Goal: Task Accomplishment & Management: Manage account settings

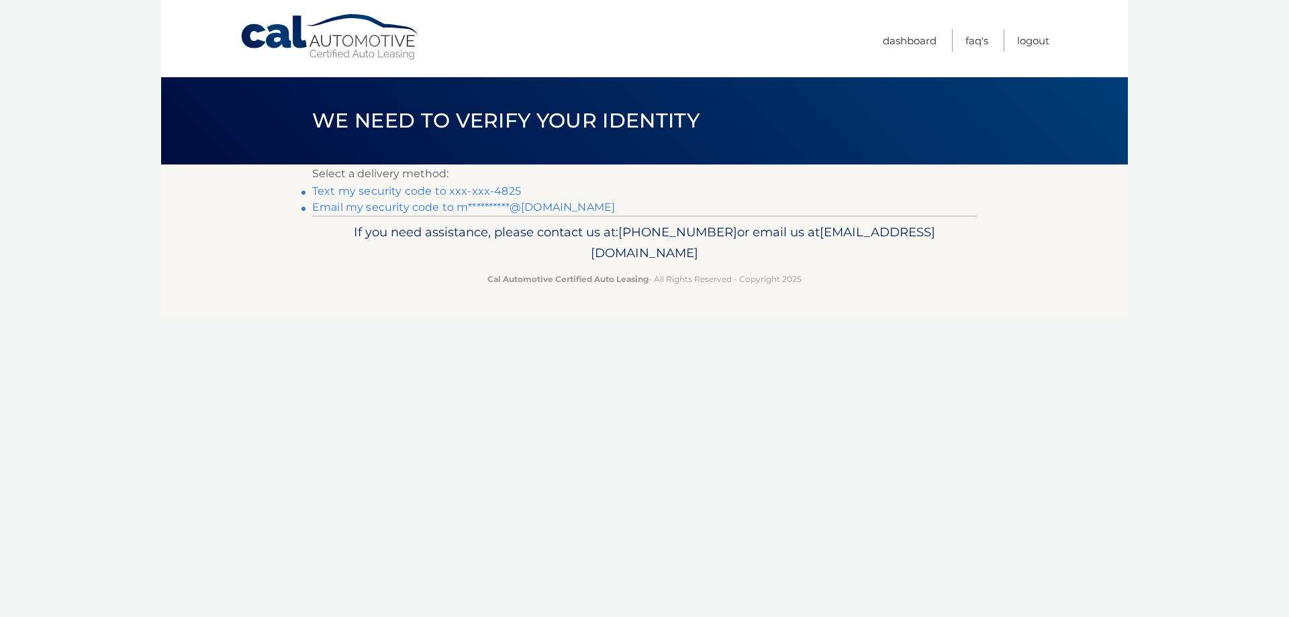
click at [458, 191] on link "Text my security code to xxx-xxx-4825" at bounding box center [416, 191] width 209 height 13
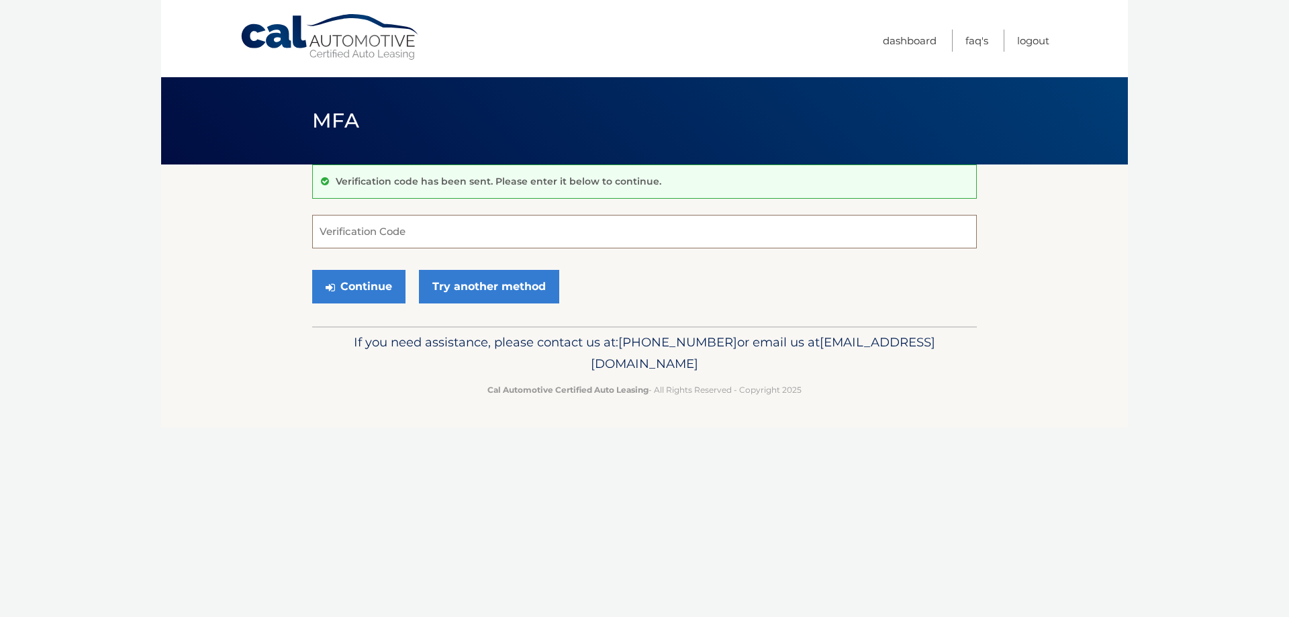
click at [427, 236] on input "Verification Code" at bounding box center [644, 232] width 665 height 34
click at [442, 231] on input "Verification Code" at bounding box center [644, 232] width 665 height 34
type input "206116"
click at [378, 285] on button "Continue" at bounding box center [358, 287] width 93 height 34
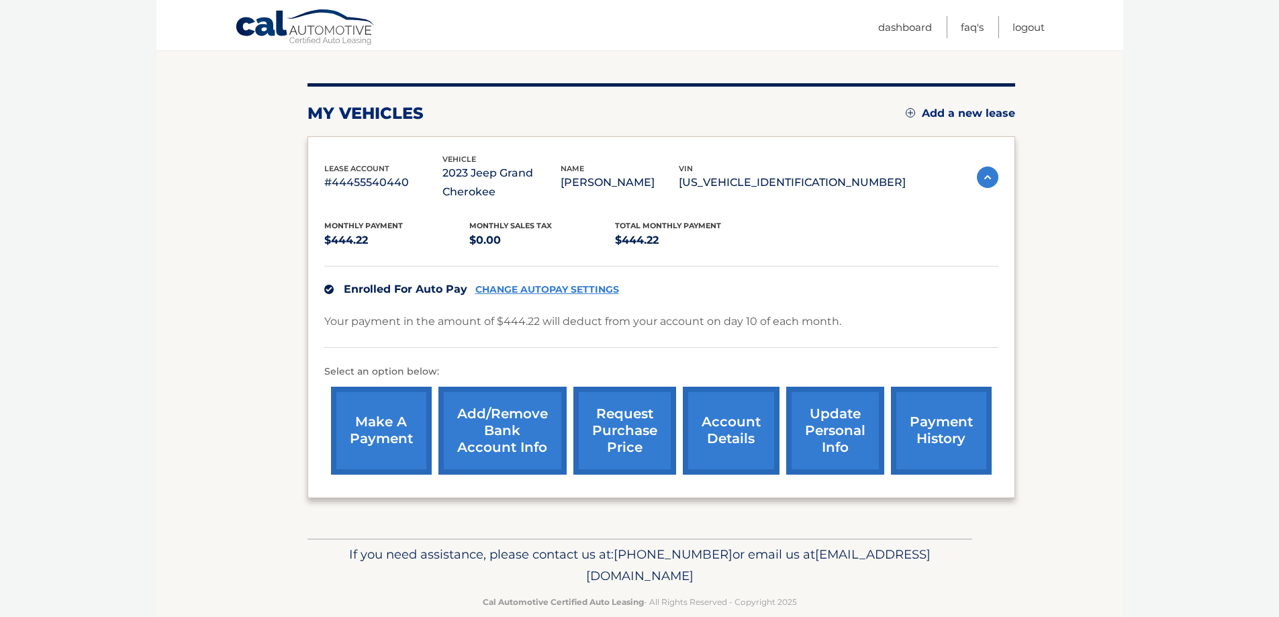
scroll to position [165, 0]
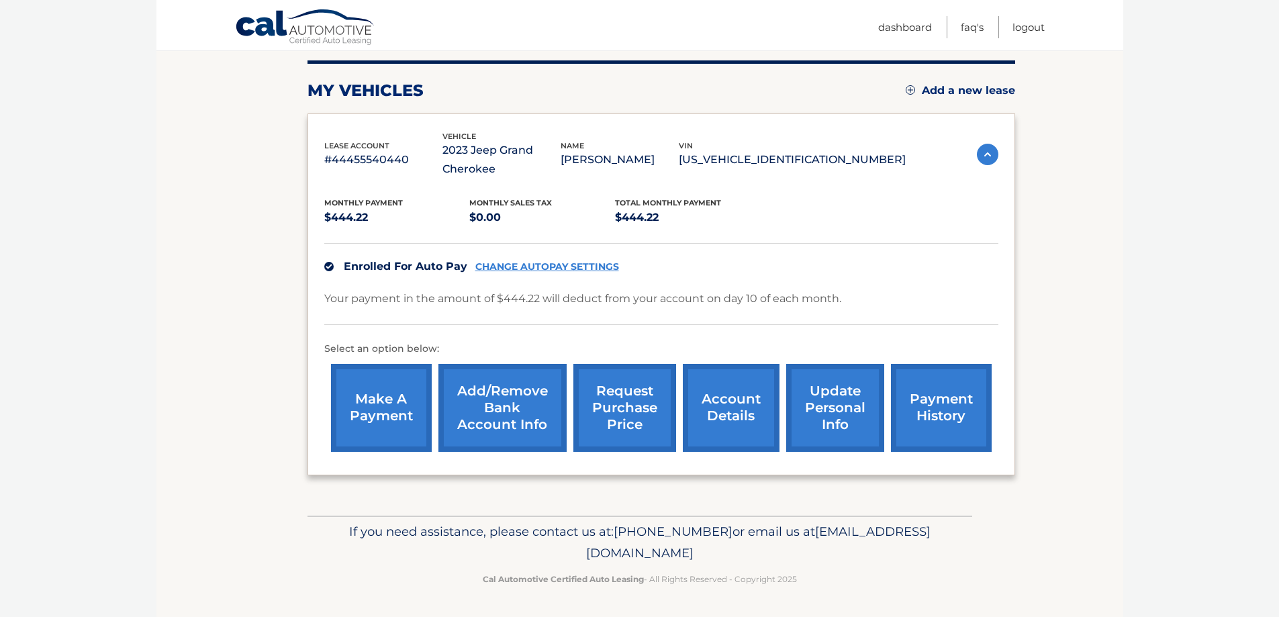
click at [732, 412] on link "account details" at bounding box center [731, 408] width 97 height 88
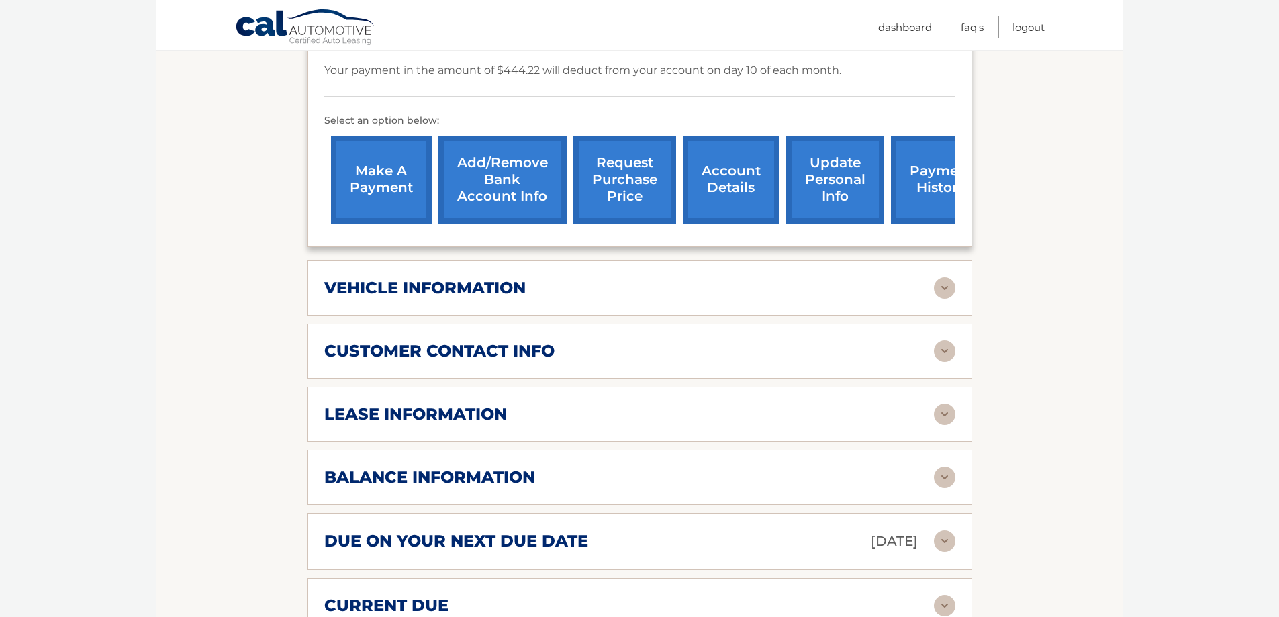
scroll to position [470, 0]
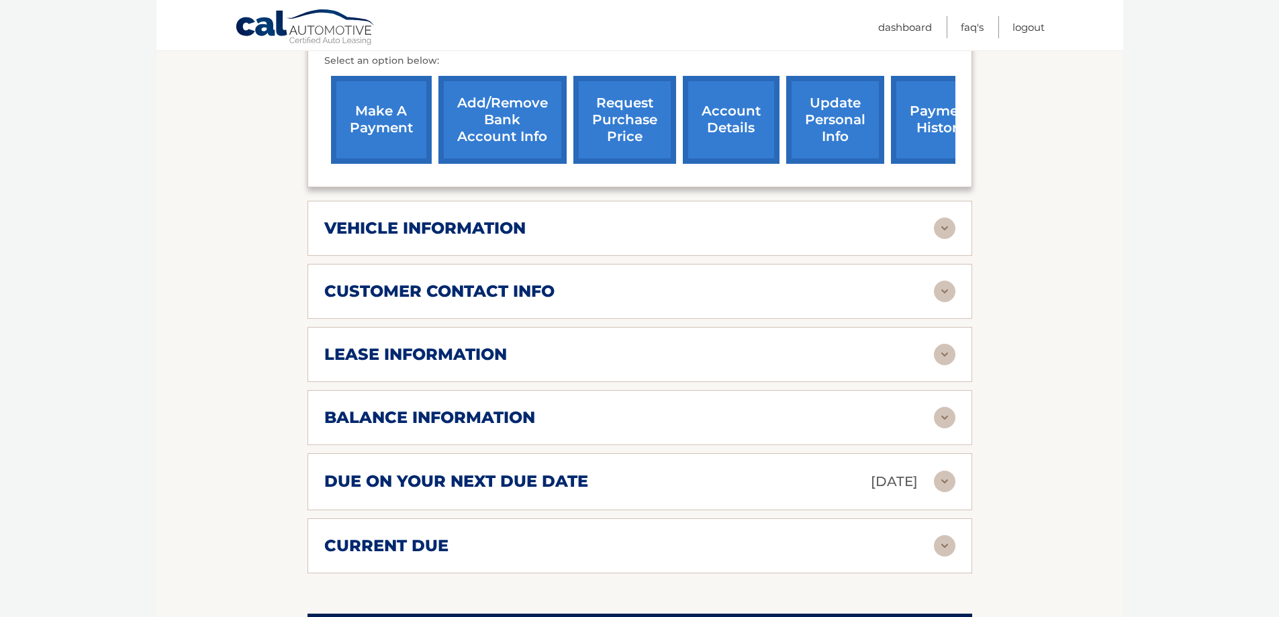
click at [950, 224] on img at bounding box center [944, 228] width 21 height 21
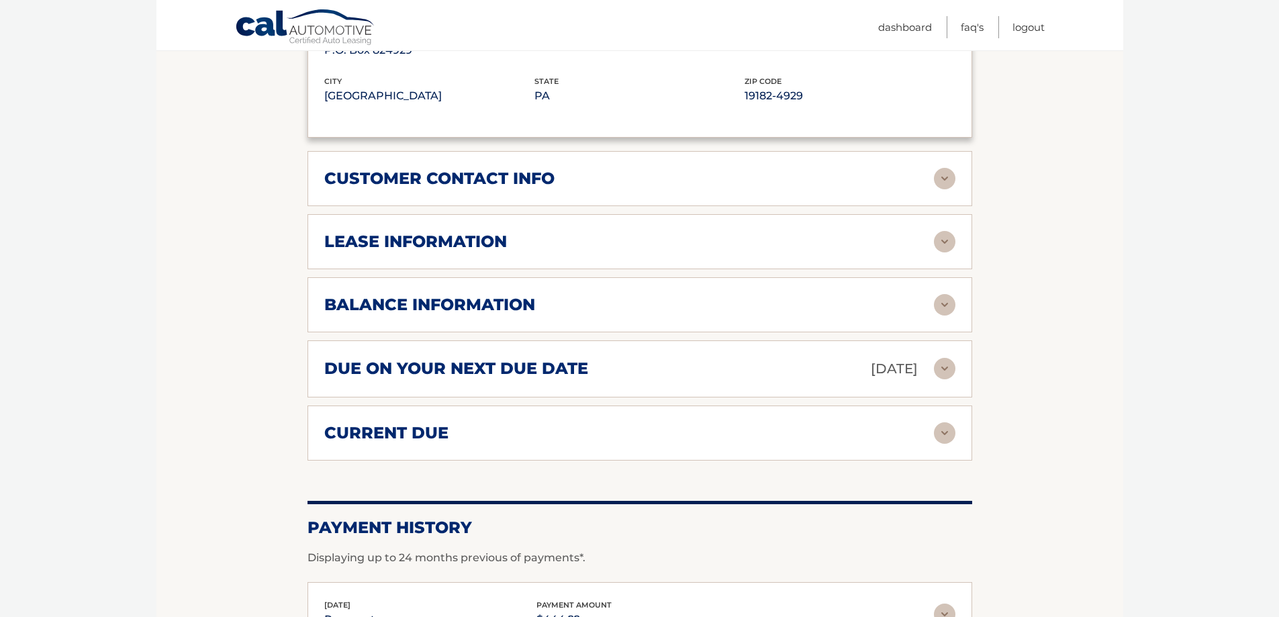
scroll to position [1007, 0]
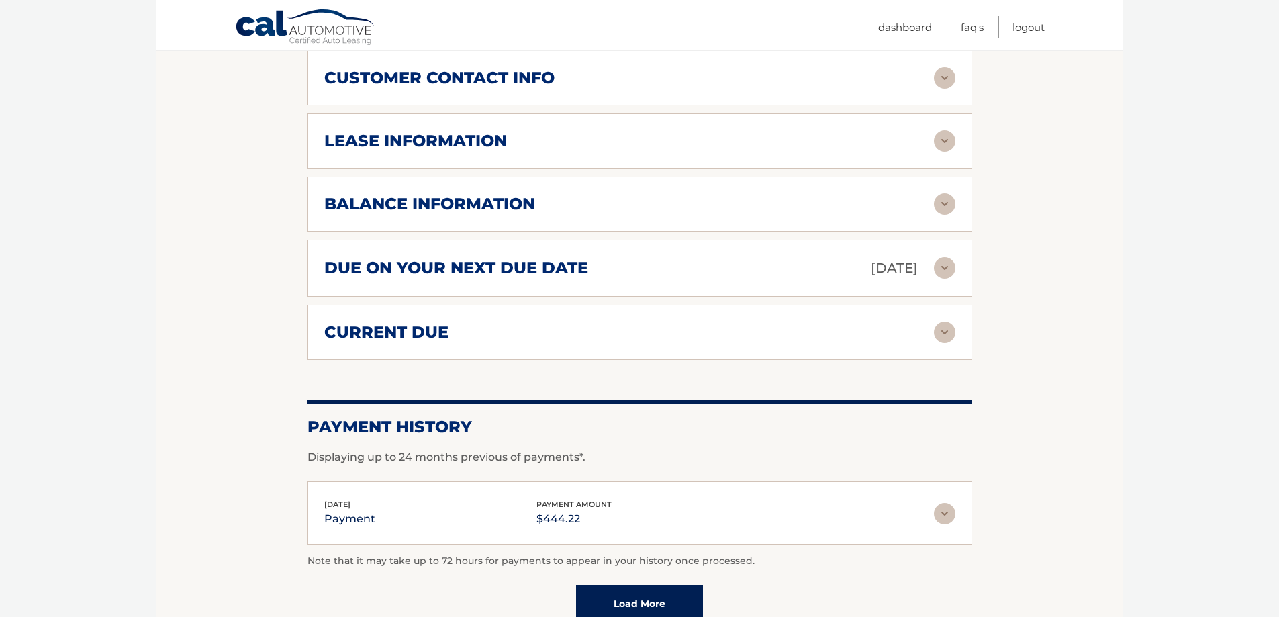
click at [959, 144] on div "lease information Contract Start Date [DATE] Term 39 Maturity Date [DATE] Start…" at bounding box center [640, 140] width 665 height 55
click at [952, 145] on img at bounding box center [944, 140] width 21 height 21
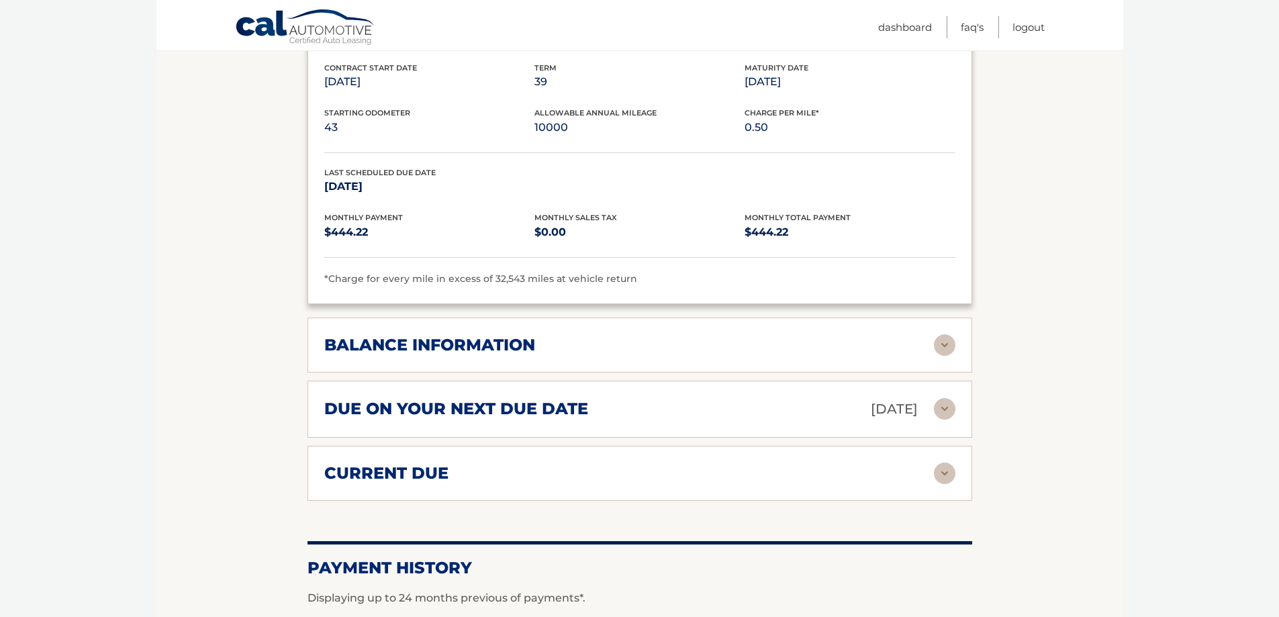
scroll to position [1142, 0]
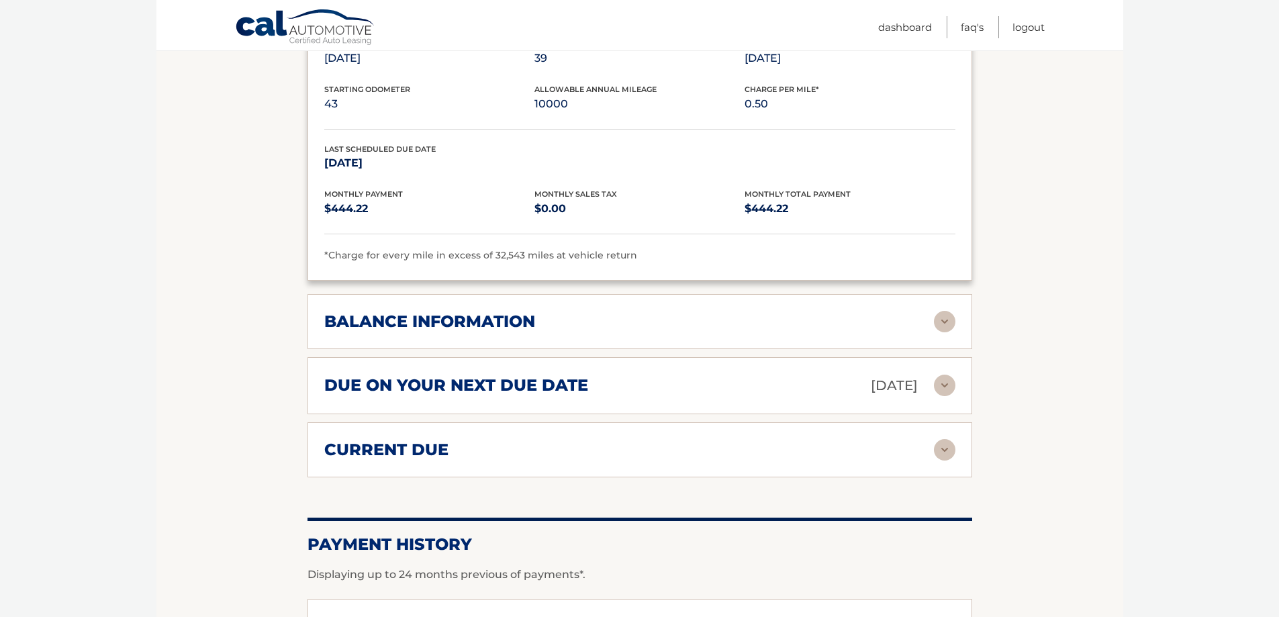
click at [948, 316] on img at bounding box center [944, 321] width 21 height 21
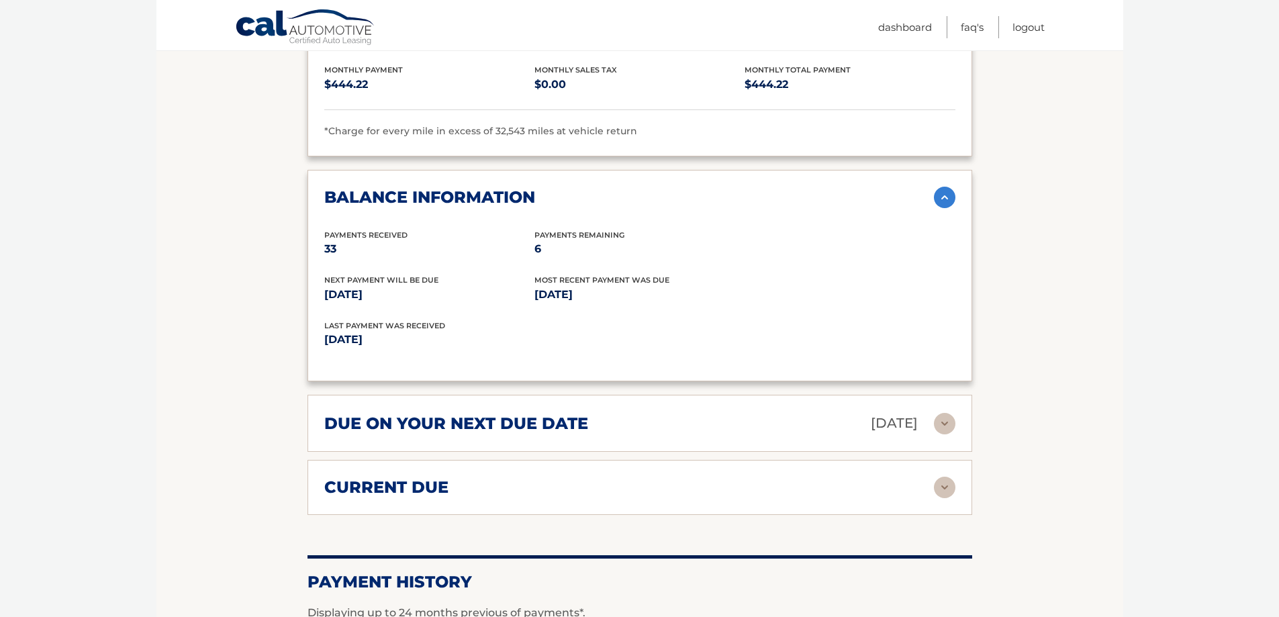
scroll to position [1276, 0]
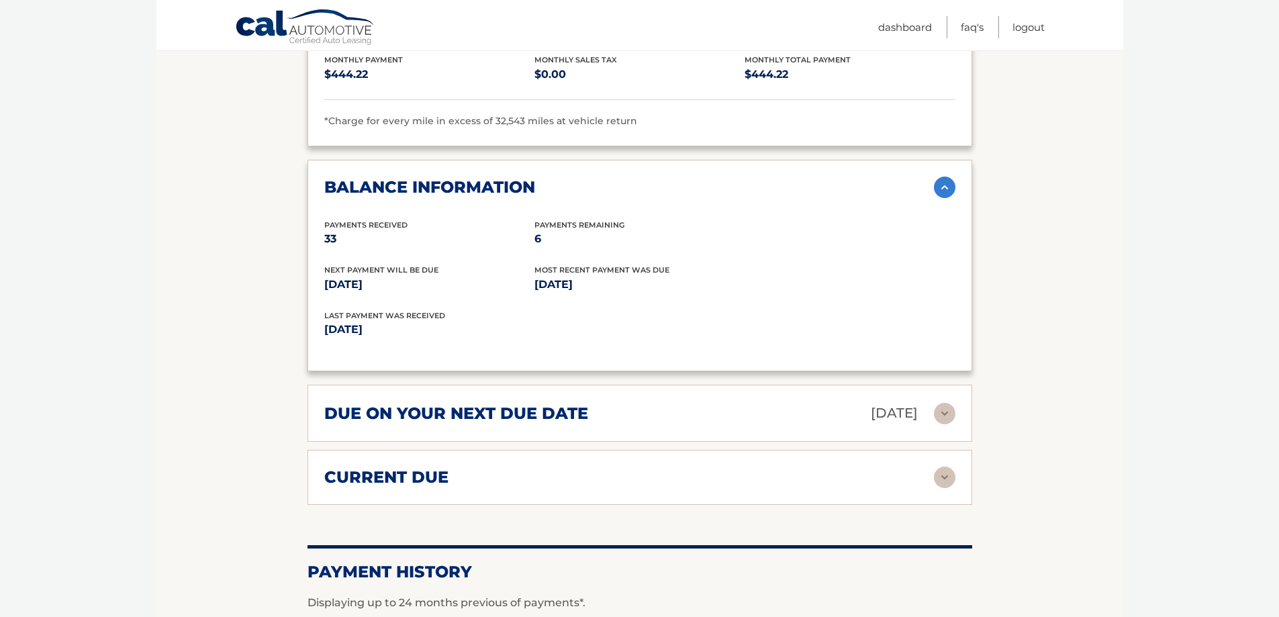
click at [948, 486] on img at bounding box center [944, 477] width 21 height 21
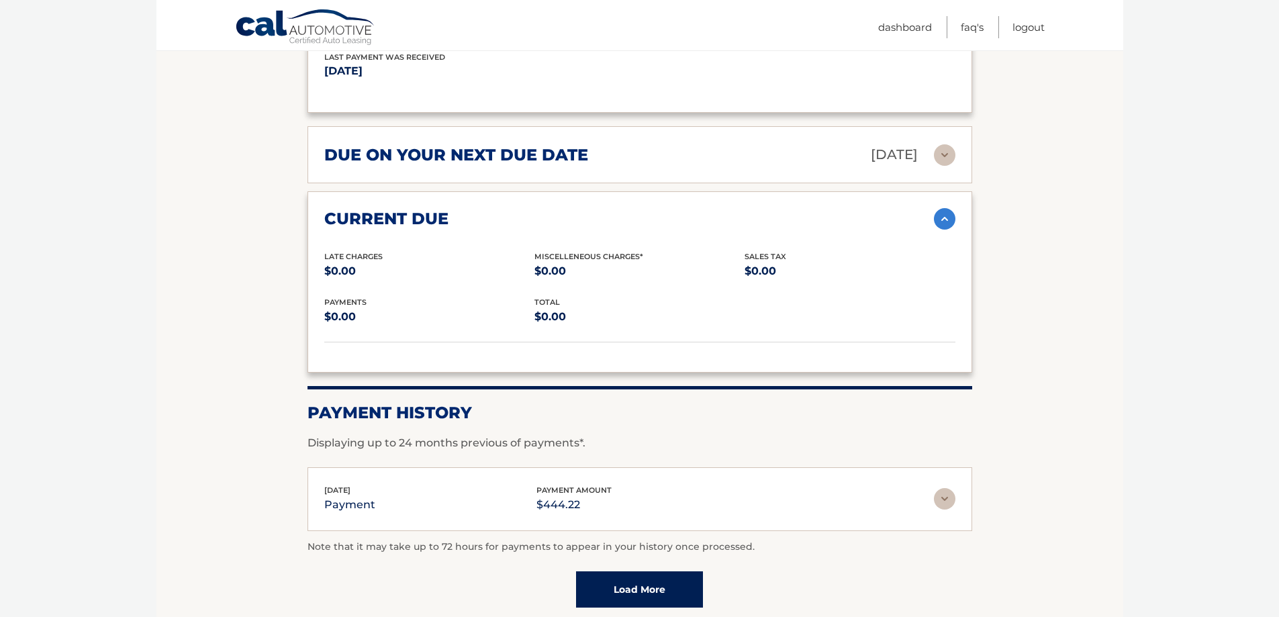
scroll to position [1612, 0]
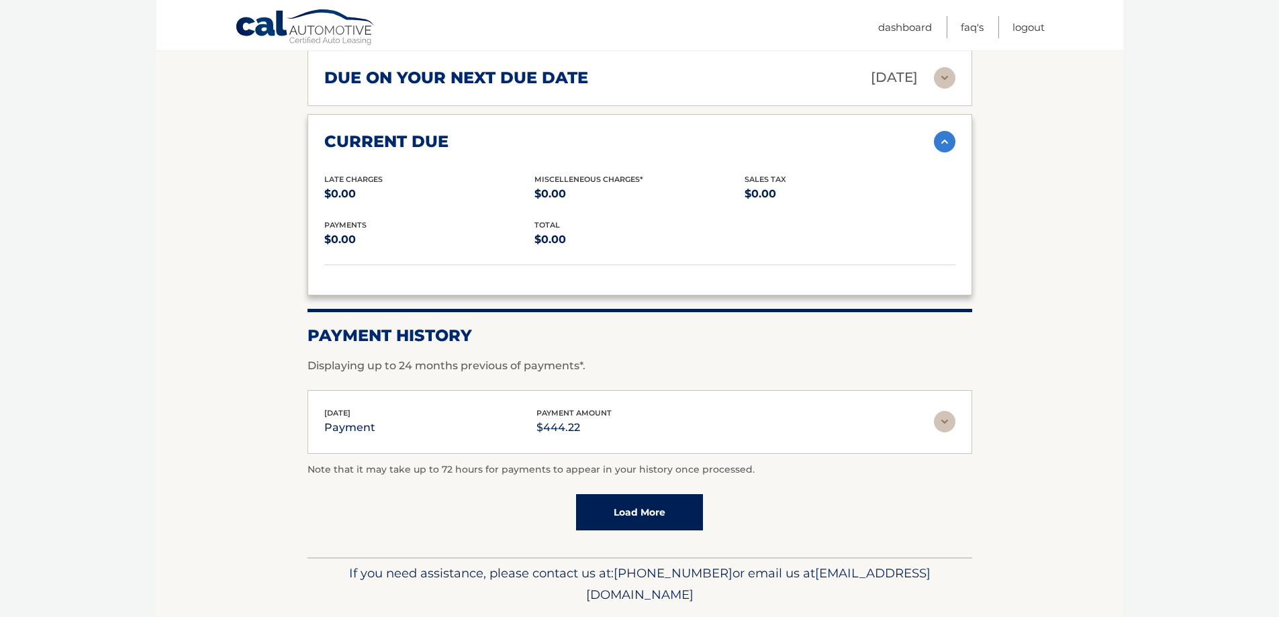
click at [943, 414] on img at bounding box center [944, 421] width 21 height 21
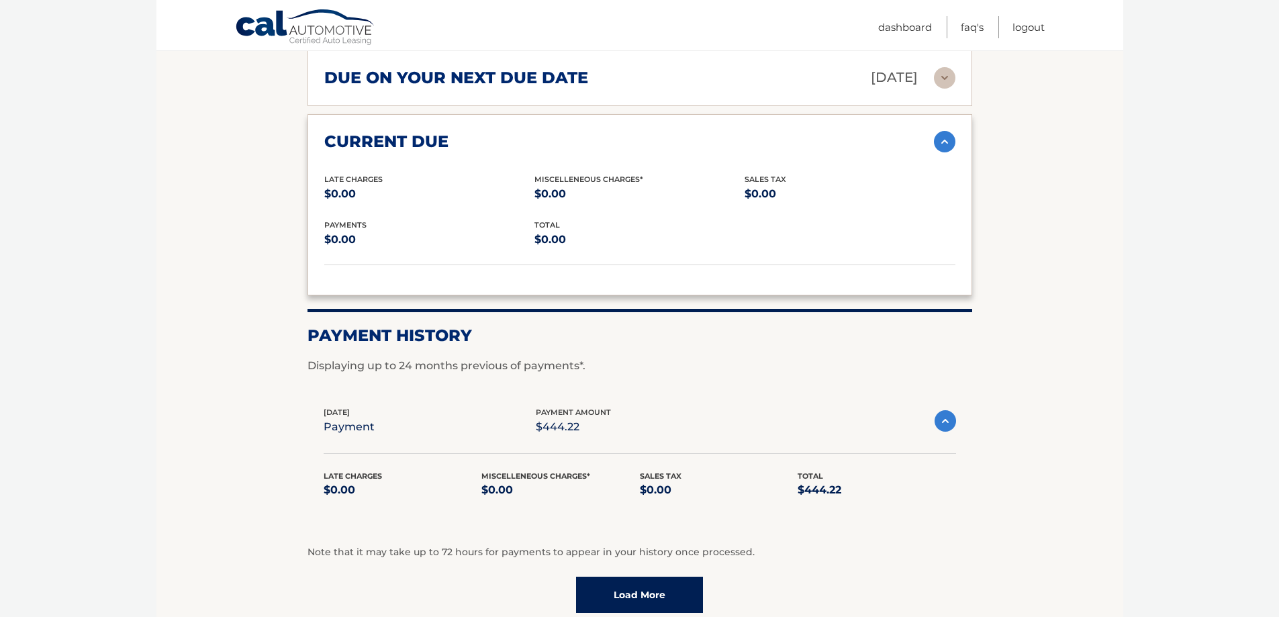
scroll to position [1209, 0]
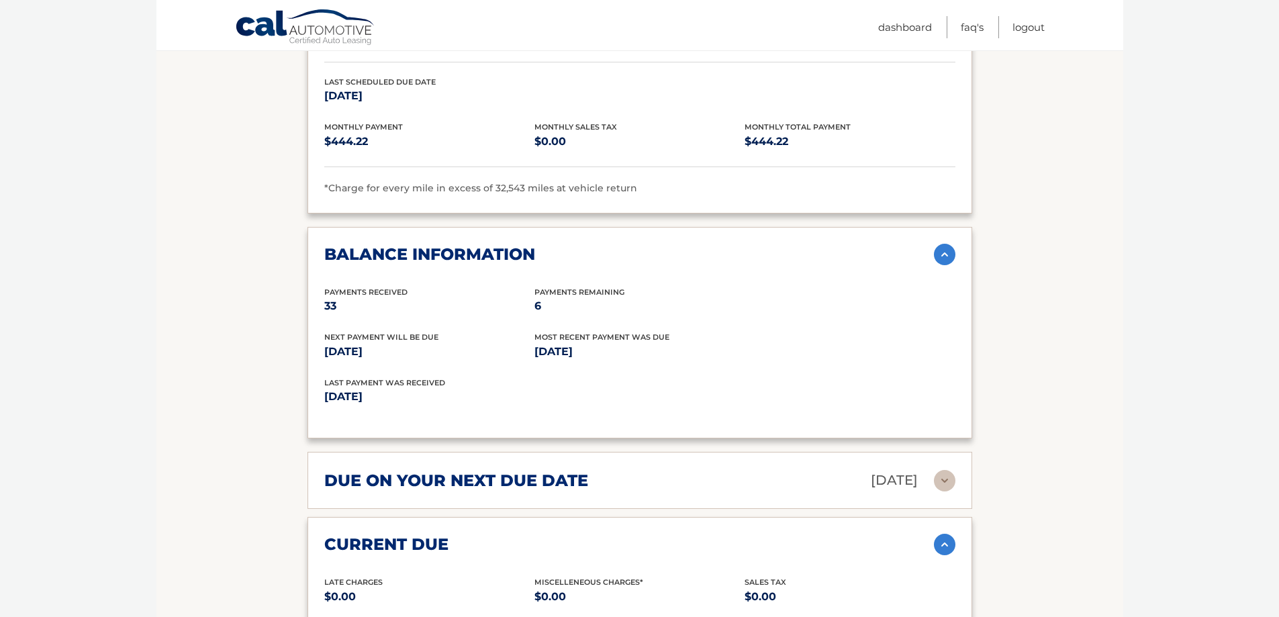
click at [946, 481] on img at bounding box center [944, 480] width 21 height 21
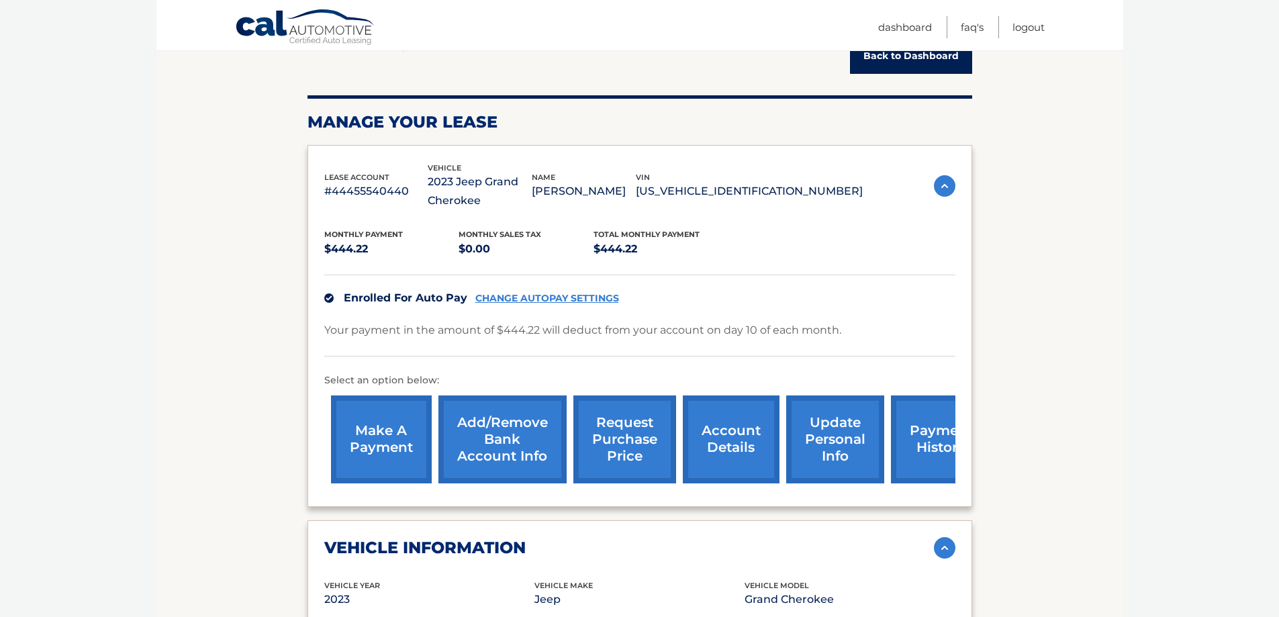
scroll to position [201, 0]
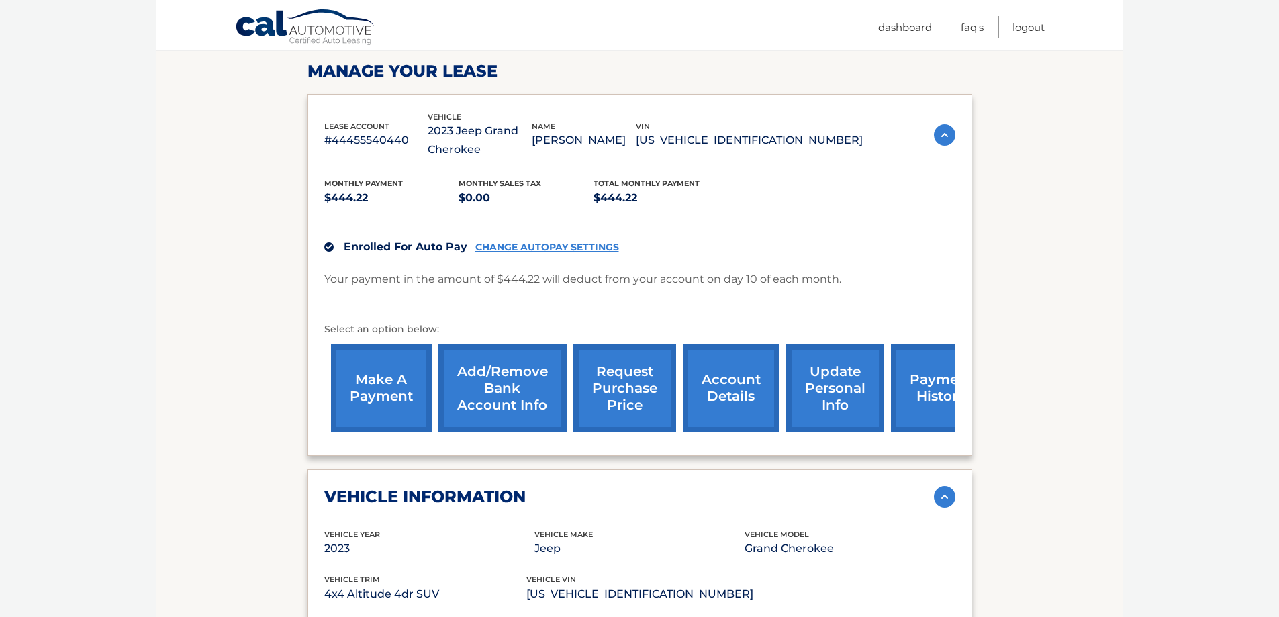
click at [631, 389] on link "request purchase price" at bounding box center [624, 389] width 103 height 88
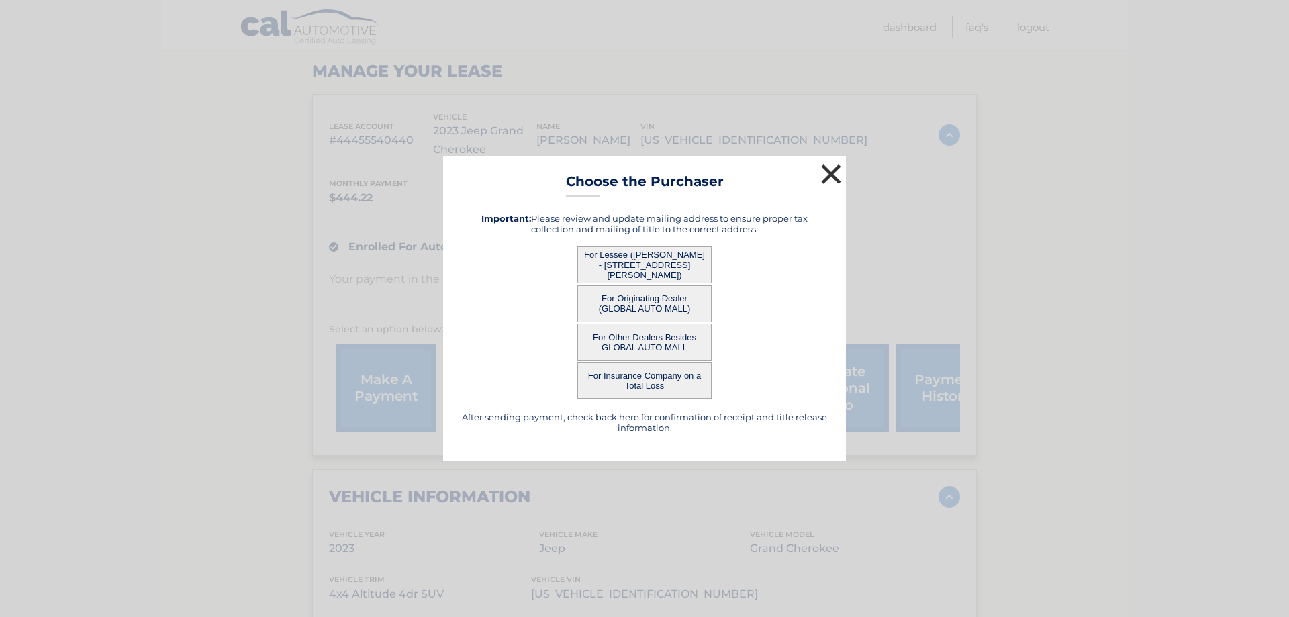
click at [831, 177] on button "×" at bounding box center [831, 173] width 27 height 27
